Goal: Navigation & Orientation: Find specific page/section

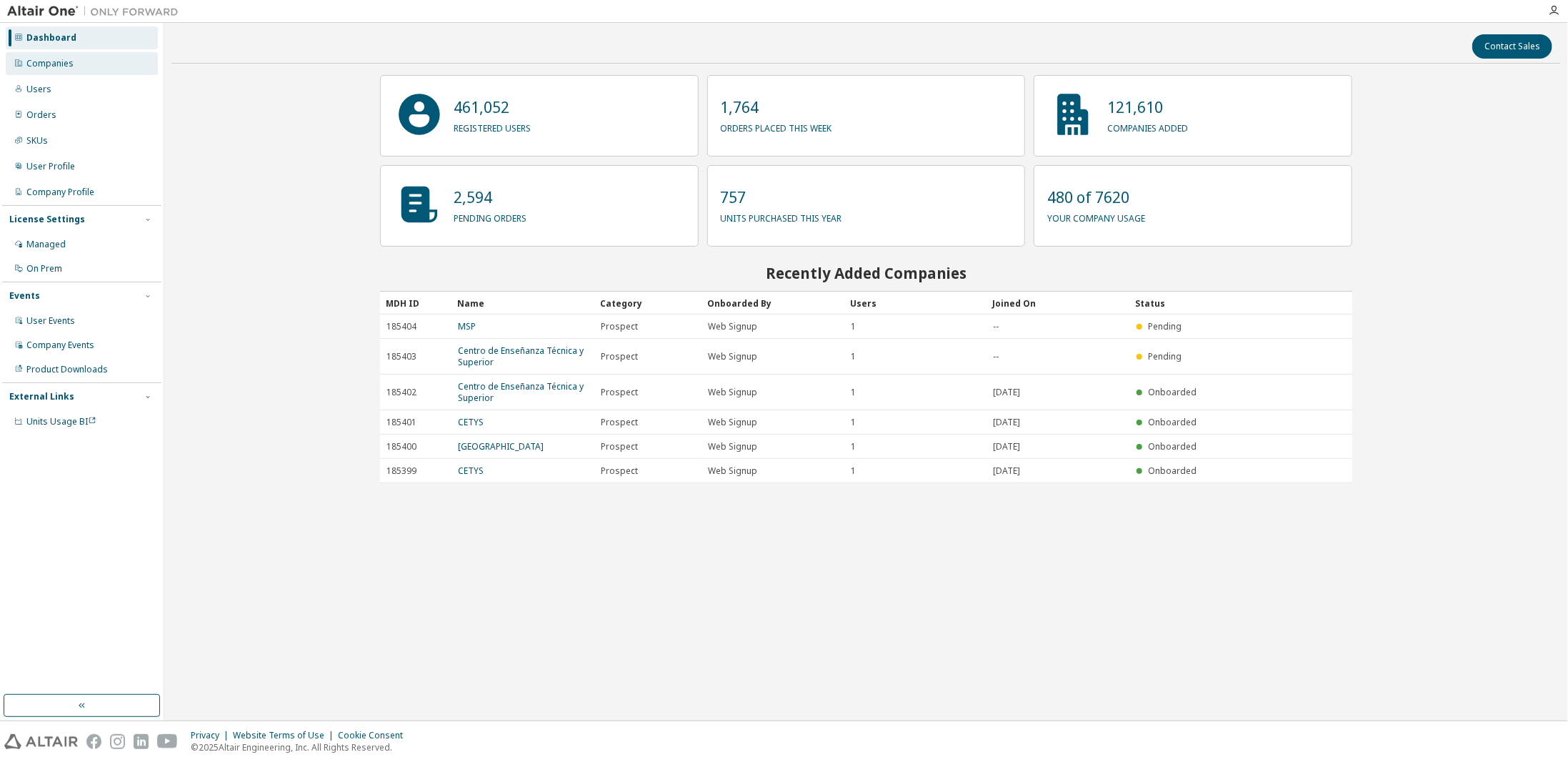
click at [83, 53] on div "Companies" at bounding box center [82, 63] width 153 height 23
